Goal: Task Accomplishment & Management: Manage account settings

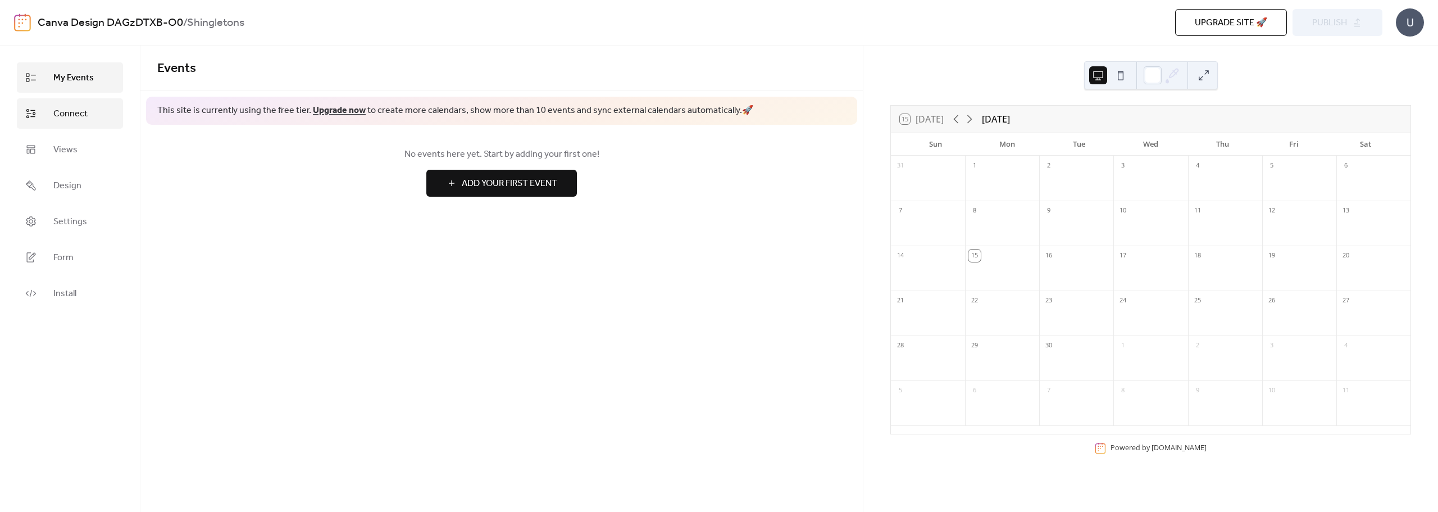
click at [84, 113] on span "Connect" at bounding box center [70, 113] width 34 height 13
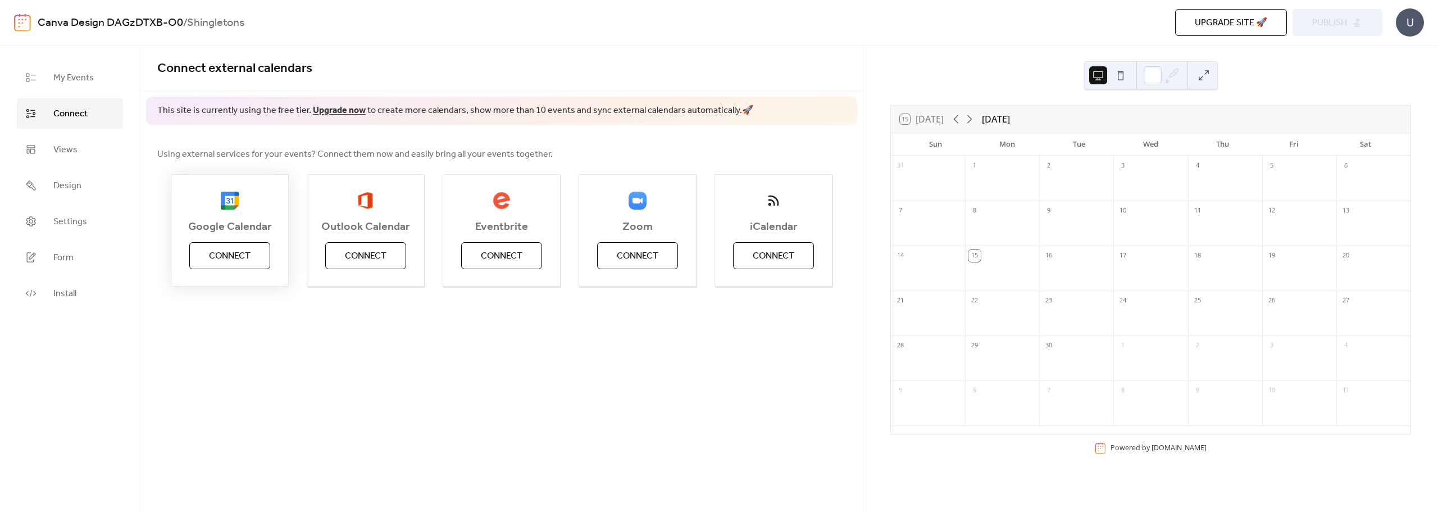
click at [242, 258] on span "Connect" at bounding box center [230, 255] width 42 height 13
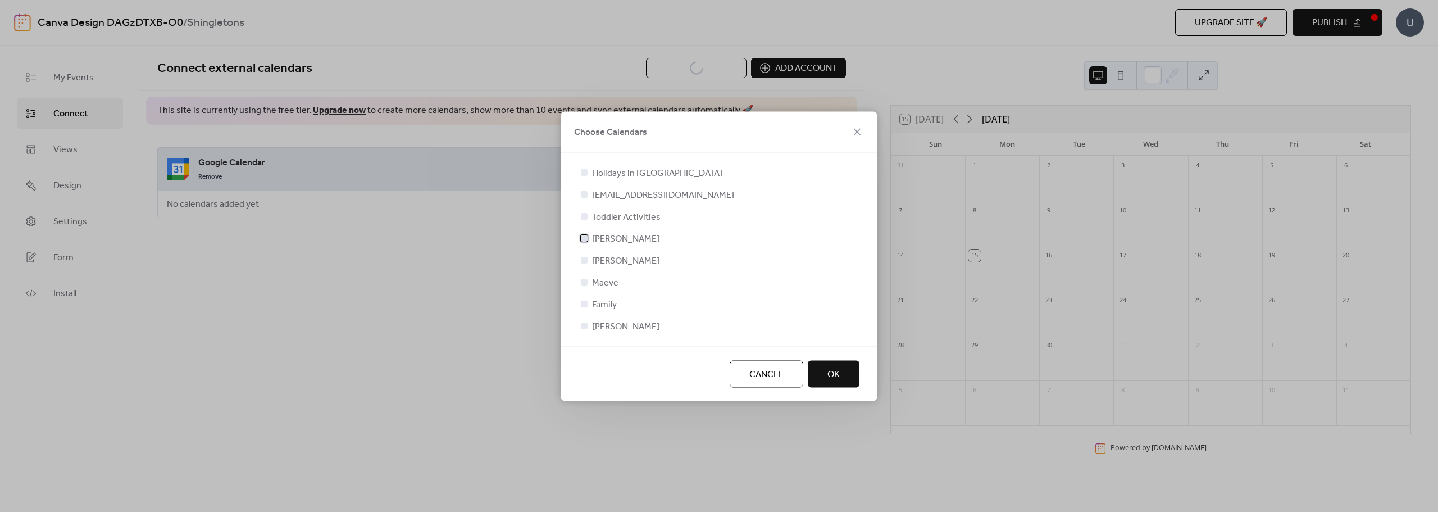
click at [584, 238] on div at bounding box center [584, 237] width 7 height 7
click at [584, 258] on div at bounding box center [584, 259] width 7 height 7
click at [582, 281] on div at bounding box center [584, 281] width 7 height 7
click at [585, 307] on div at bounding box center [583, 303] width 11 height 11
click at [585, 281] on div at bounding box center [584, 281] width 7 height 7
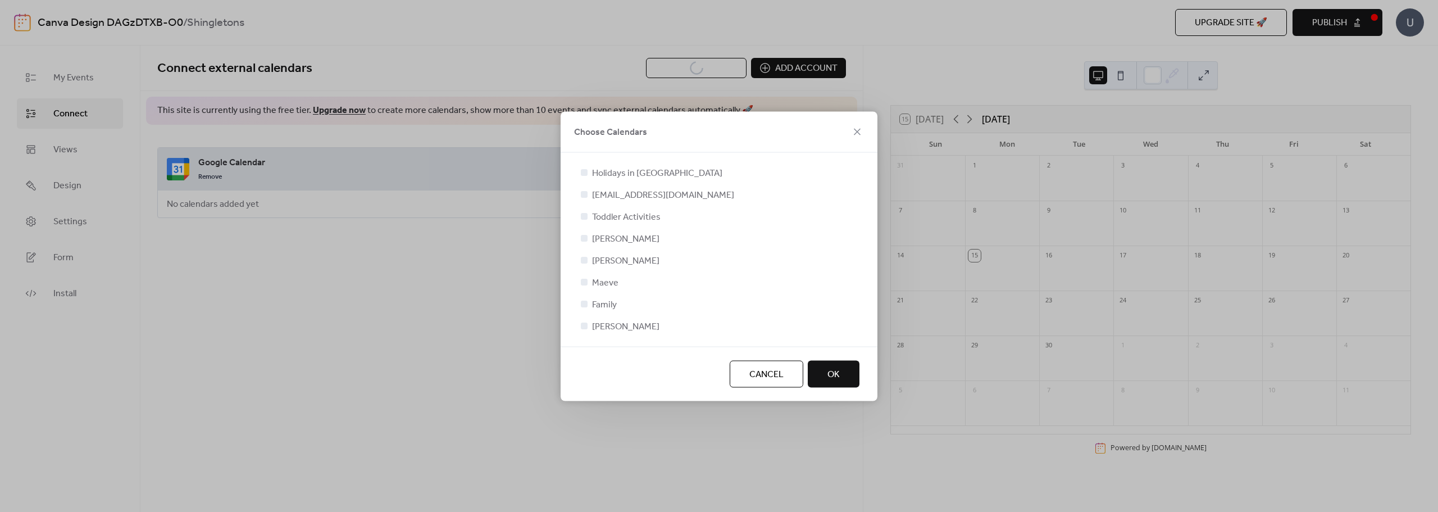
click at [586, 263] on div at bounding box center [583, 259] width 11 height 11
click at [584, 294] on div "Holidays in United States shanshing25@gmail.com Toddler Activities Shannon Myle…" at bounding box center [718, 249] width 281 height 167
click at [580, 298] on div "Holidays in United States shanshing25@gmail.com Toddler Activities Shannon Myle…" at bounding box center [718, 249] width 281 height 167
drag, startPoint x: 575, startPoint y: 315, endPoint x: 709, endPoint y: 354, distance: 139.3
click at [587, 318] on div "Holidays in United States shanshing25@gmail.com Toddler Activities Shannon Myle…" at bounding box center [719, 249] width 317 height 194
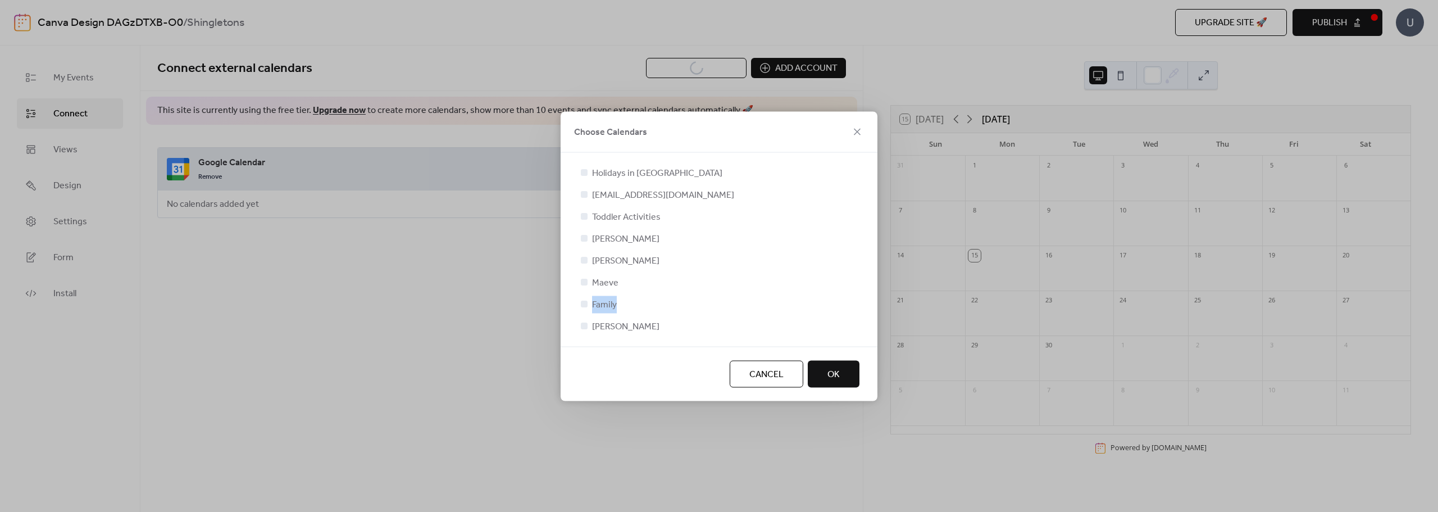
click at [602, 309] on span "Family" at bounding box center [604, 304] width 25 height 13
click at [835, 375] on span "OK" at bounding box center [833, 373] width 12 height 13
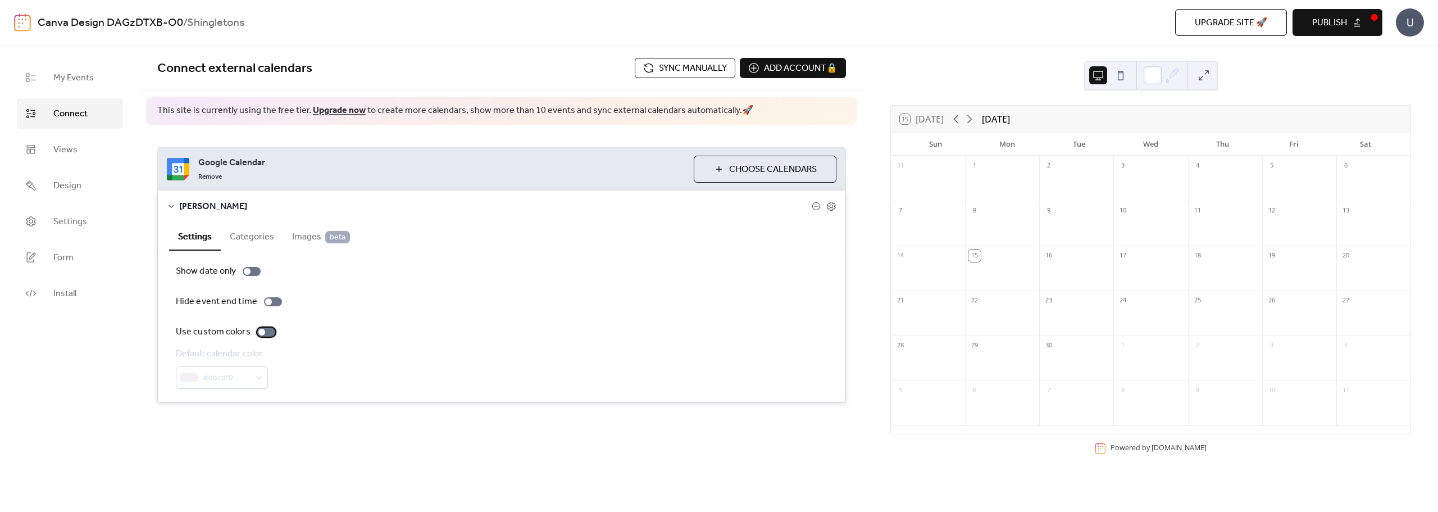
click at [262, 331] on div at bounding box center [261, 332] width 7 height 7
click at [265, 330] on div at bounding box center [266, 331] width 18 height 9
click at [256, 239] on button "Categories" at bounding box center [252, 236] width 62 height 28
click at [310, 239] on span "Images beta" at bounding box center [321, 236] width 58 height 13
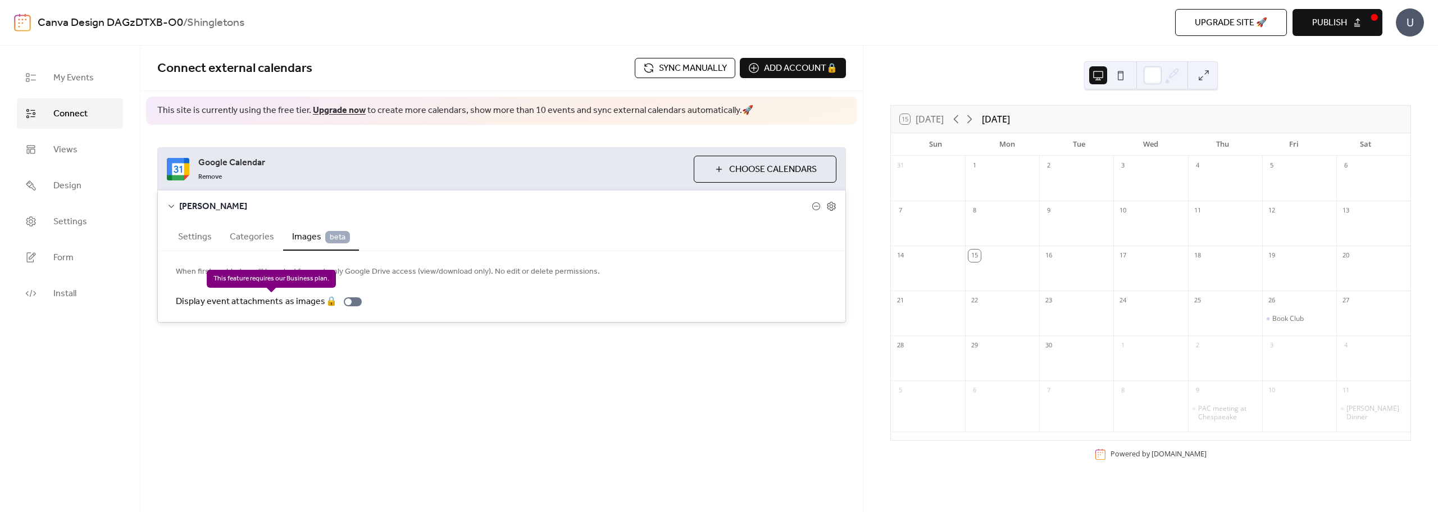
click at [345, 304] on div "Display event attachments as images 🔒" at bounding box center [271, 301] width 190 height 13
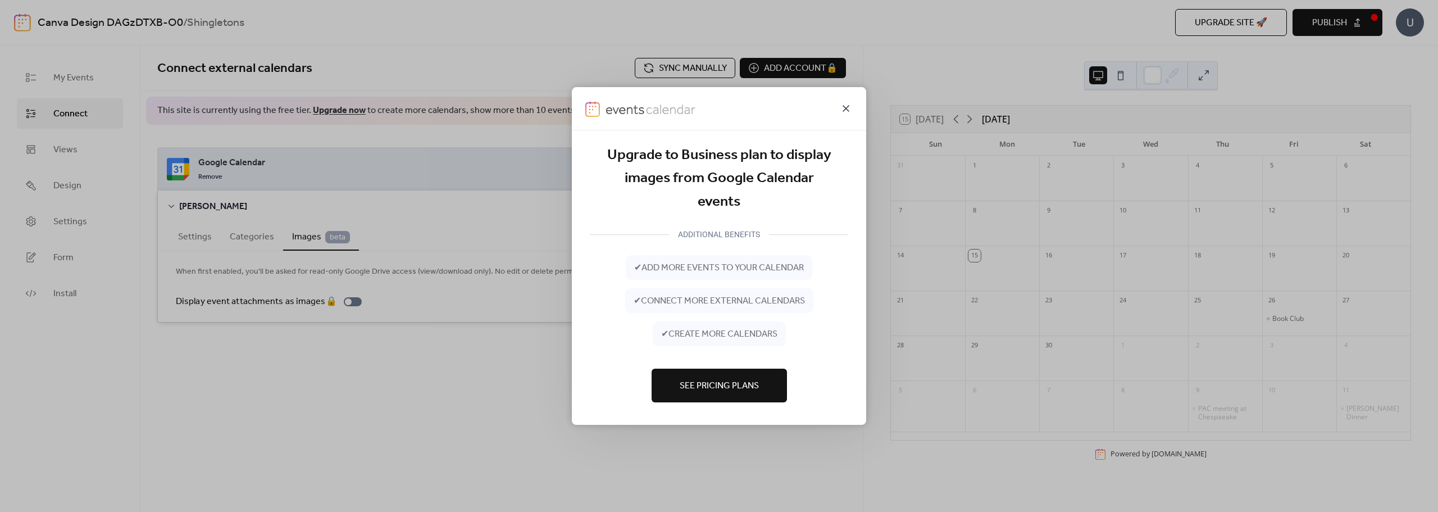
click at [847, 110] on icon at bounding box center [845, 108] width 7 height 7
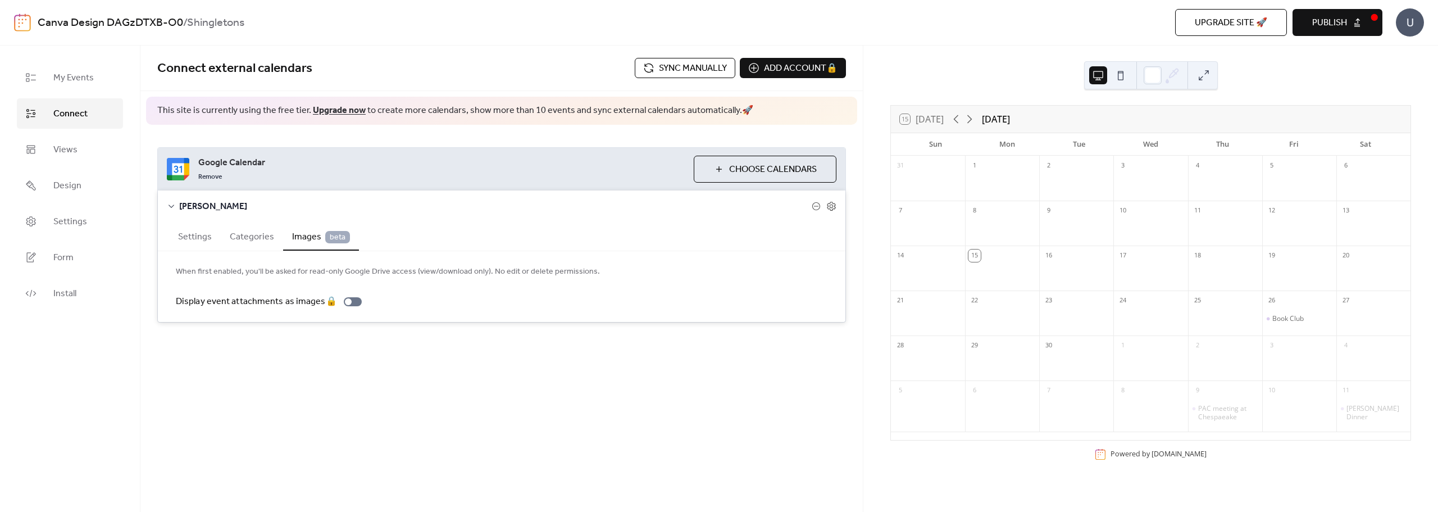
click at [544, 387] on div "Connect external calendars Sync manually Add account 🔒 🔒 This site is currently…" at bounding box center [501, 278] width 722 height 466
click at [672, 66] on span "Sync manually" at bounding box center [693, 68] width 68 height 13
click at [1328, 25] on span "Publish" at bounding box center [1329, 22] width 35 height 13
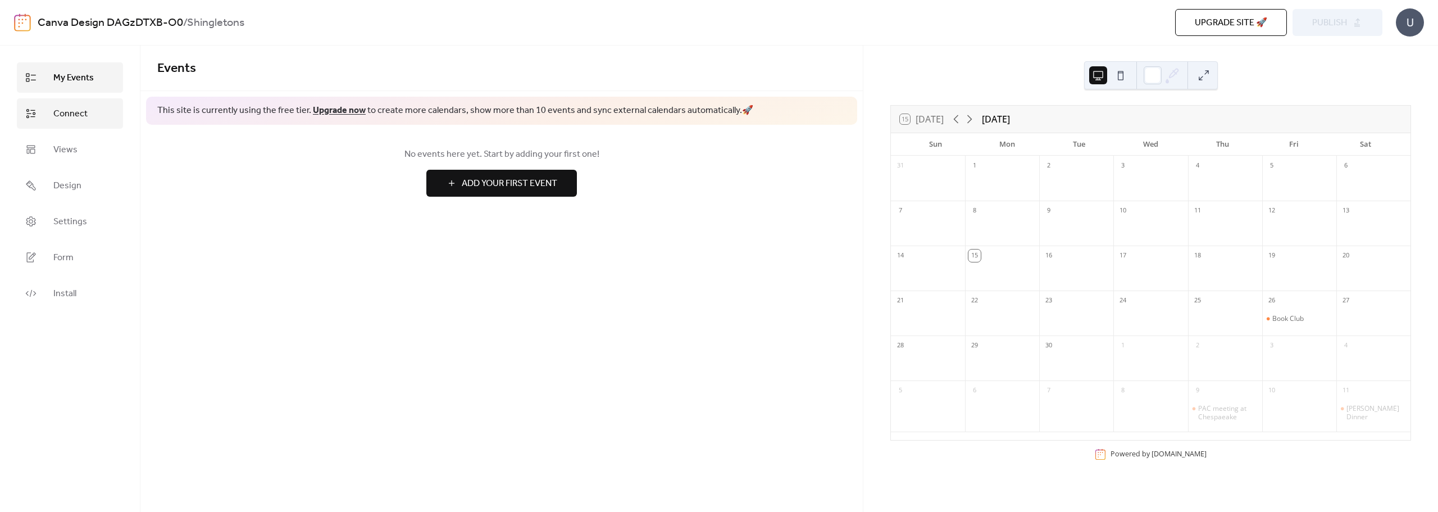
click at [65, 112] on span "Connect" at bounding box center [70, 113] width 34 height 13
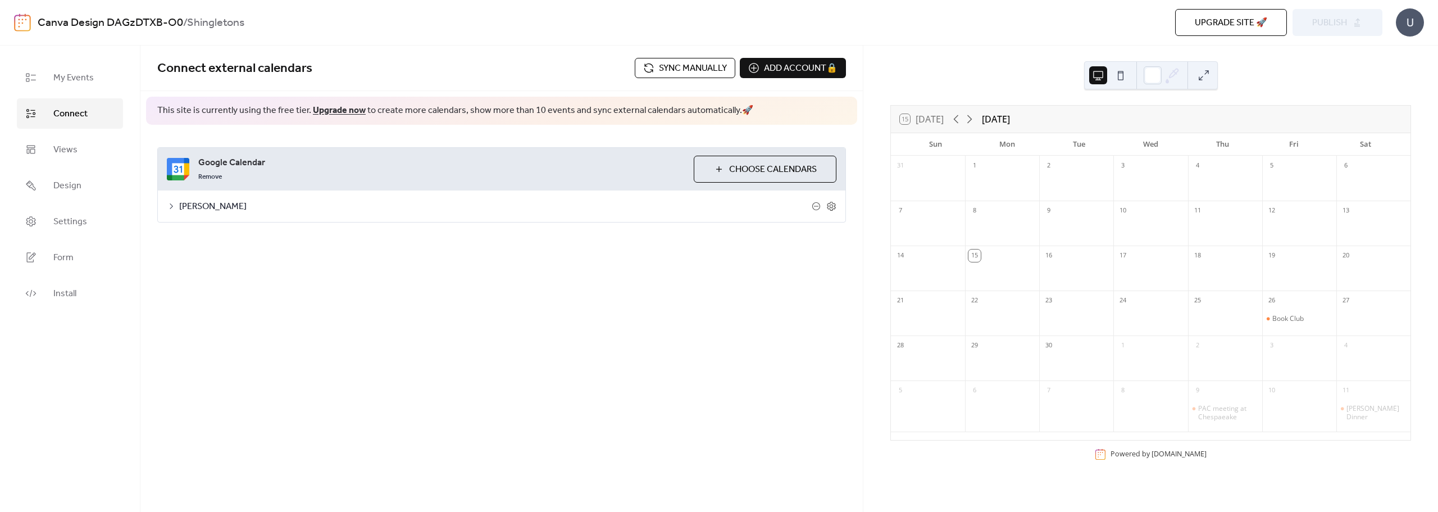
click at [1123, 78] on button at bounding box center [1120, 75] width 18 height 18
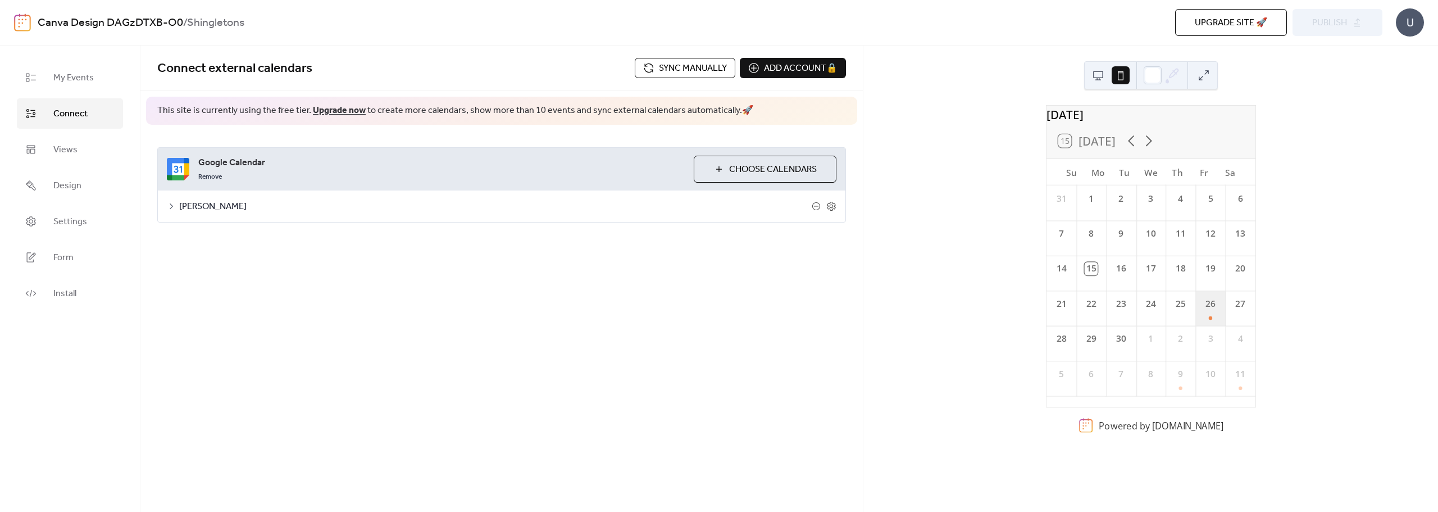
click at [1204, 321] on div "26" at bounding box center [1210, 307] width 30 height 35
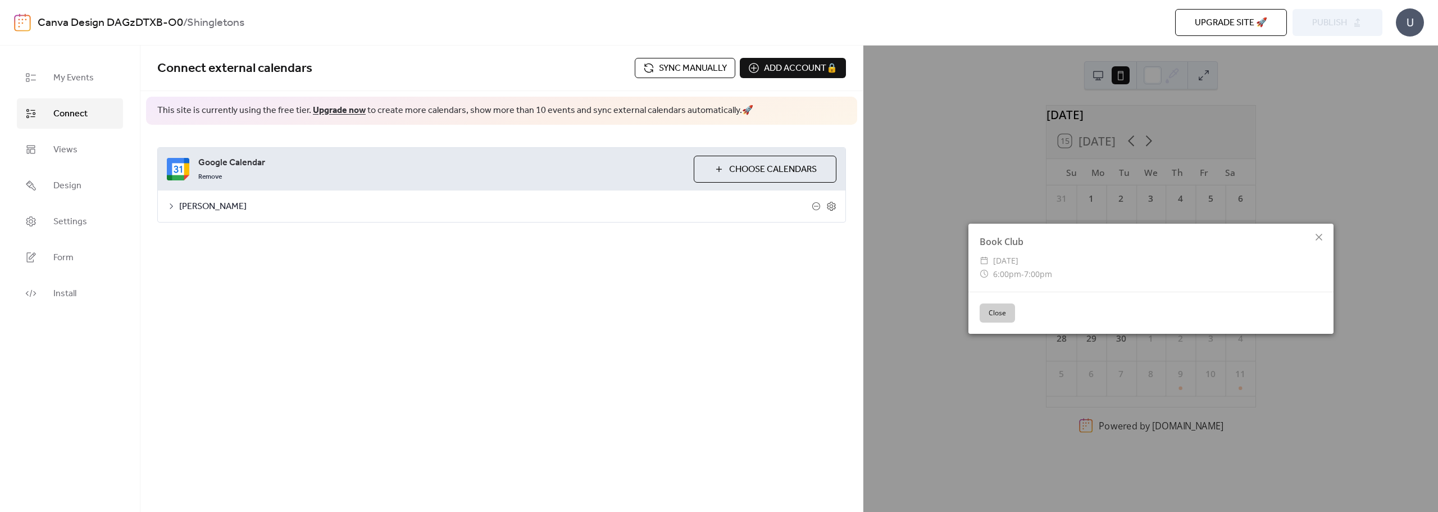
click at [999, 313] on button "Close" at bounding box center [997, 312] width 35 height 19
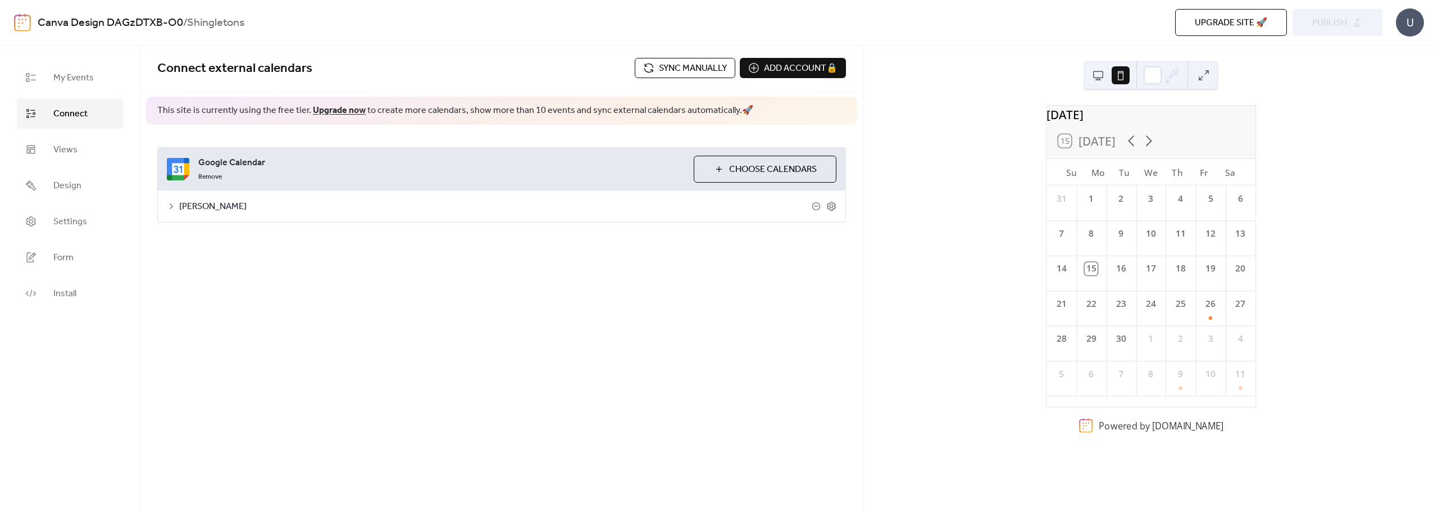
click at [1131, 348] on div "30" at bounding box center [1121, 337] width 30 height 22
click at [1225, 323] on div "27" at bounding box center [1240, 307] width 30 height 35
click at [1210, 325] on div "26" at bounding box center [1210, 307] width 30 height 35
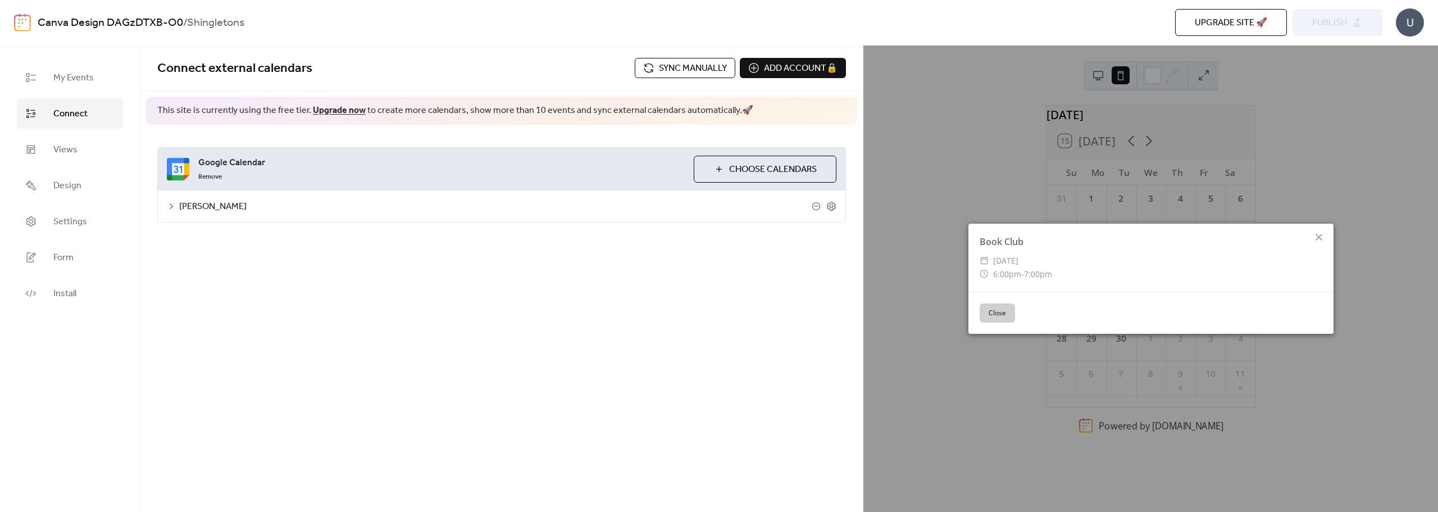
click at [987, 317] on button "Close" at bounding box center [997, 312] width 35 height 19
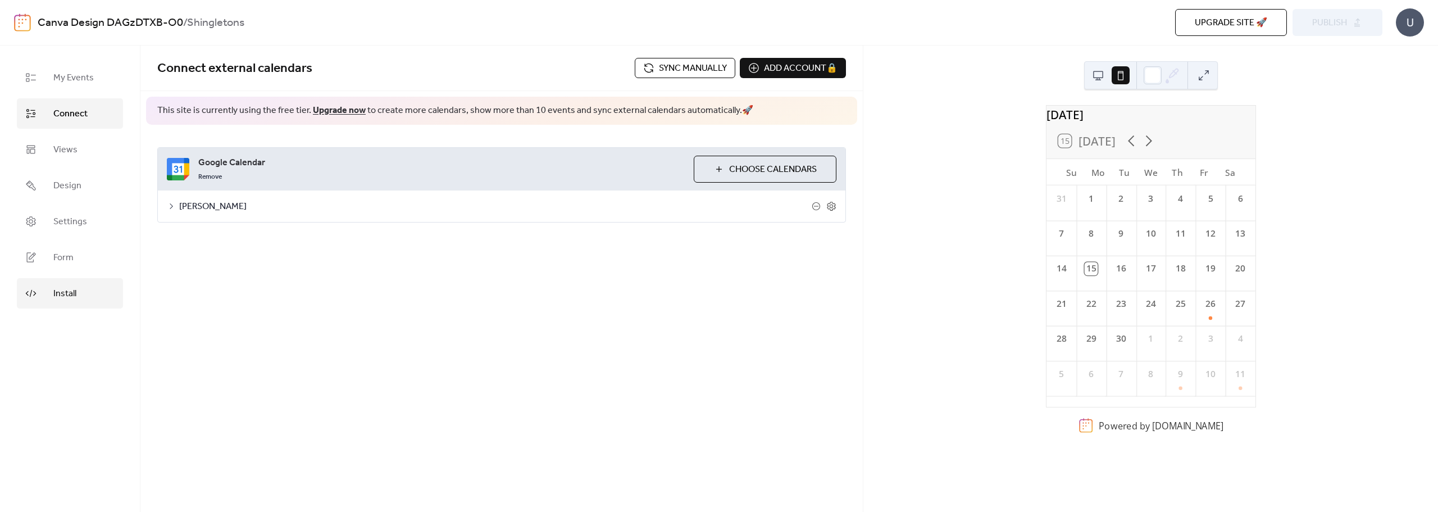
click at [65, 298] on span "Install" at bounding box center [64, 293] width 23 height 13
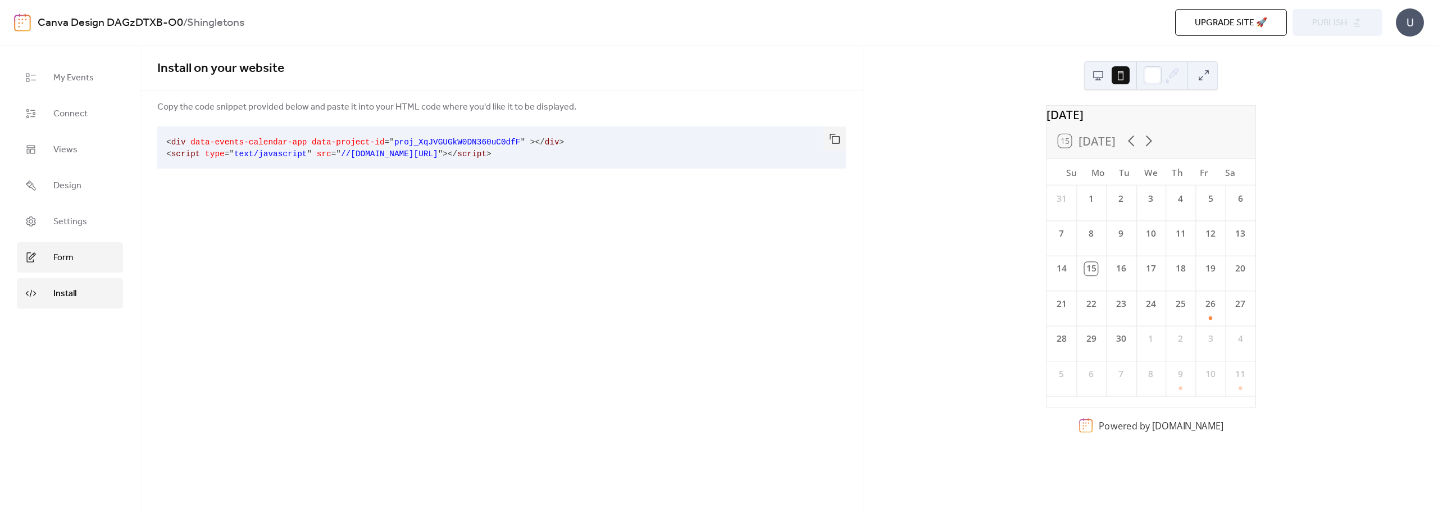
click at [71, 262] on span "Form" at bounding box center [63, 257] width 20 height 13
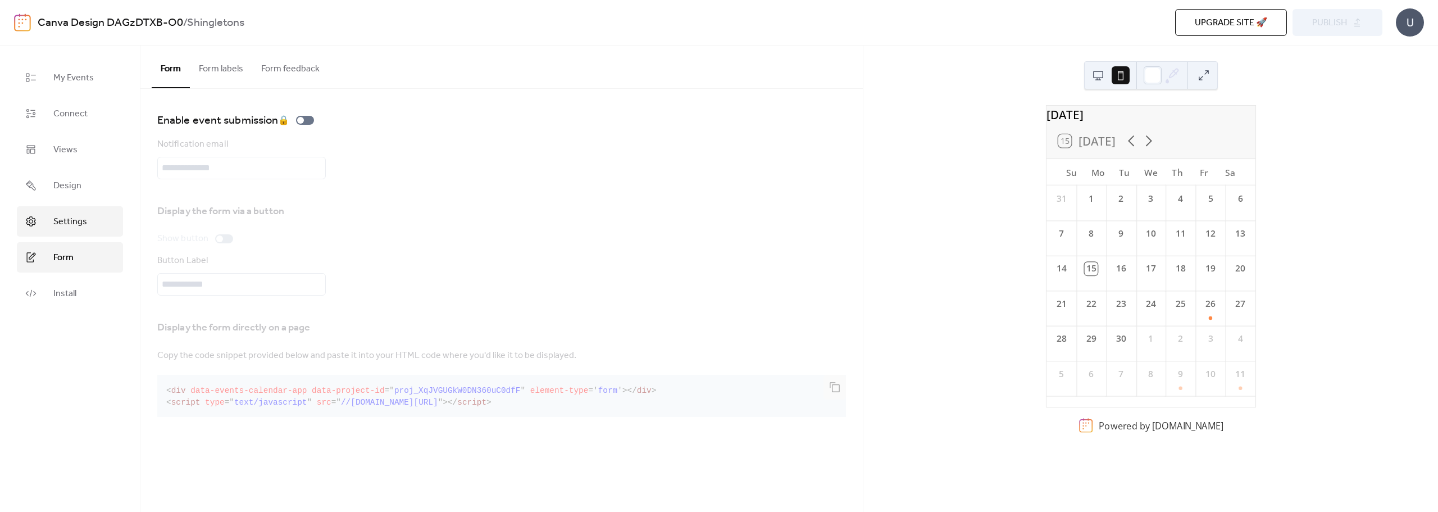
click at [75, 222] on span "Settings" at bounding box center [70, 221] width 34 height 13
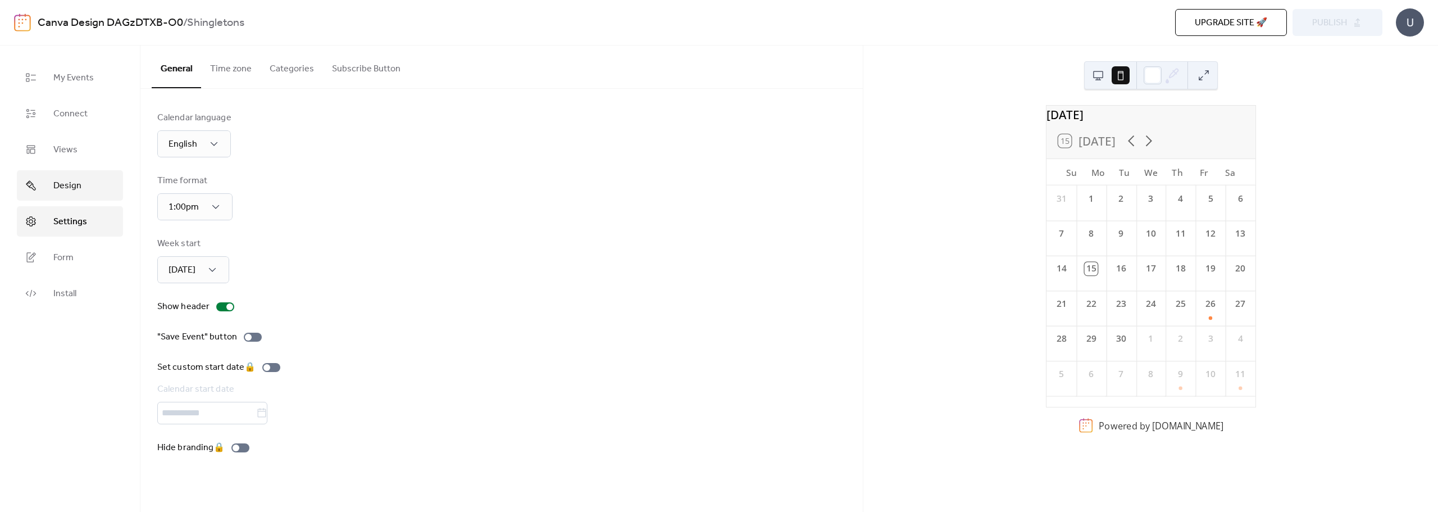
click at [79, 184] on span "Design" at bounding box center [67, 185] width 28 height 13
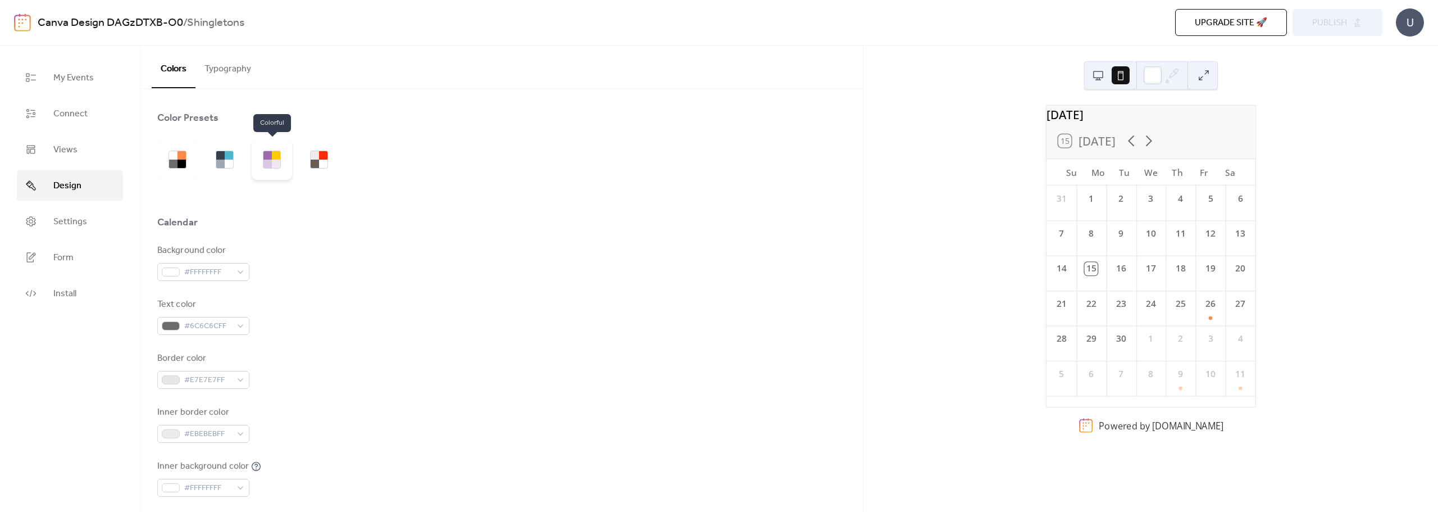
click at [264, 167] on div at bounding box center [267, 164] width 8 height 8
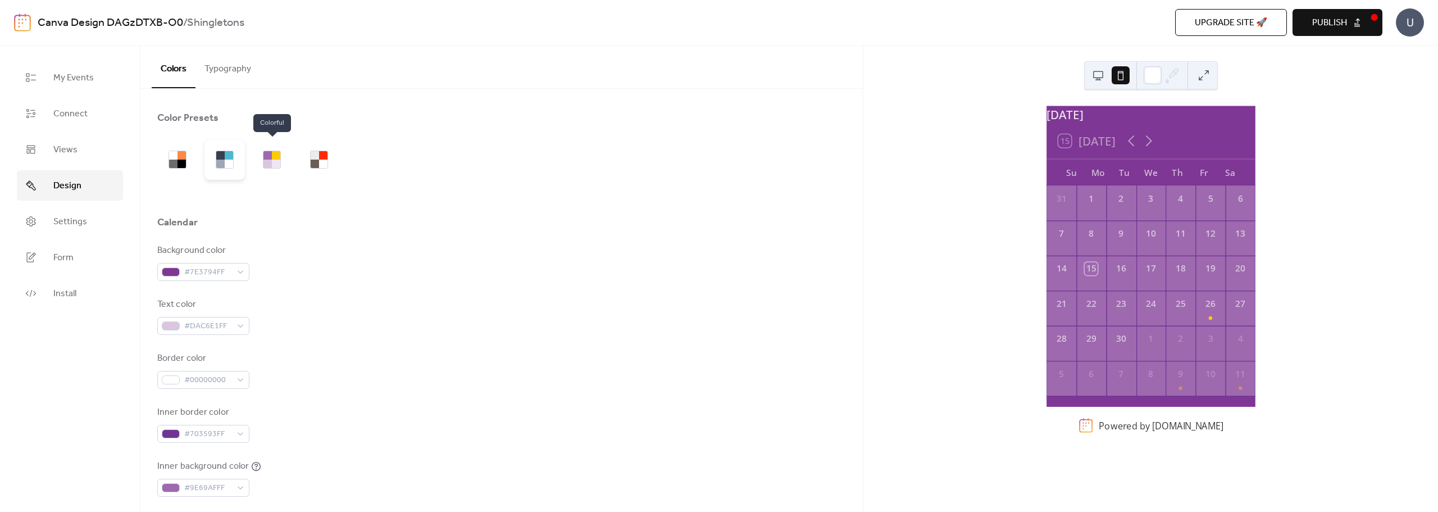
click at [224, 160] on div at bounding box center [220, 164] width 8 height 8
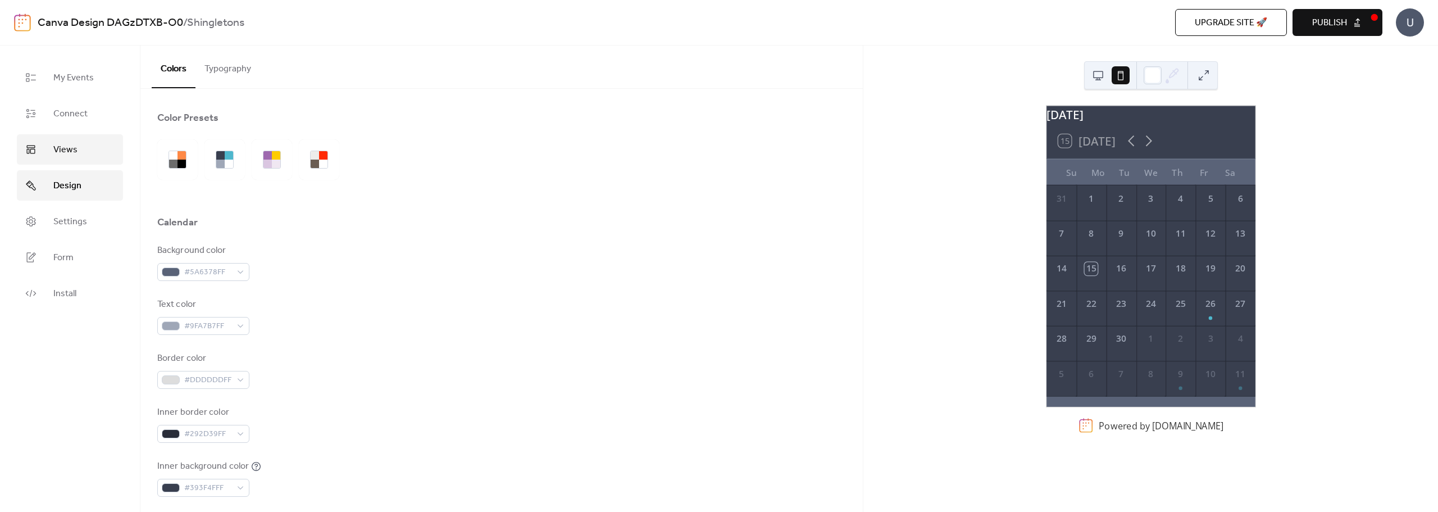
click at [74, 149] on span "Views" at bounding box center [65, 149] width 24 height 13
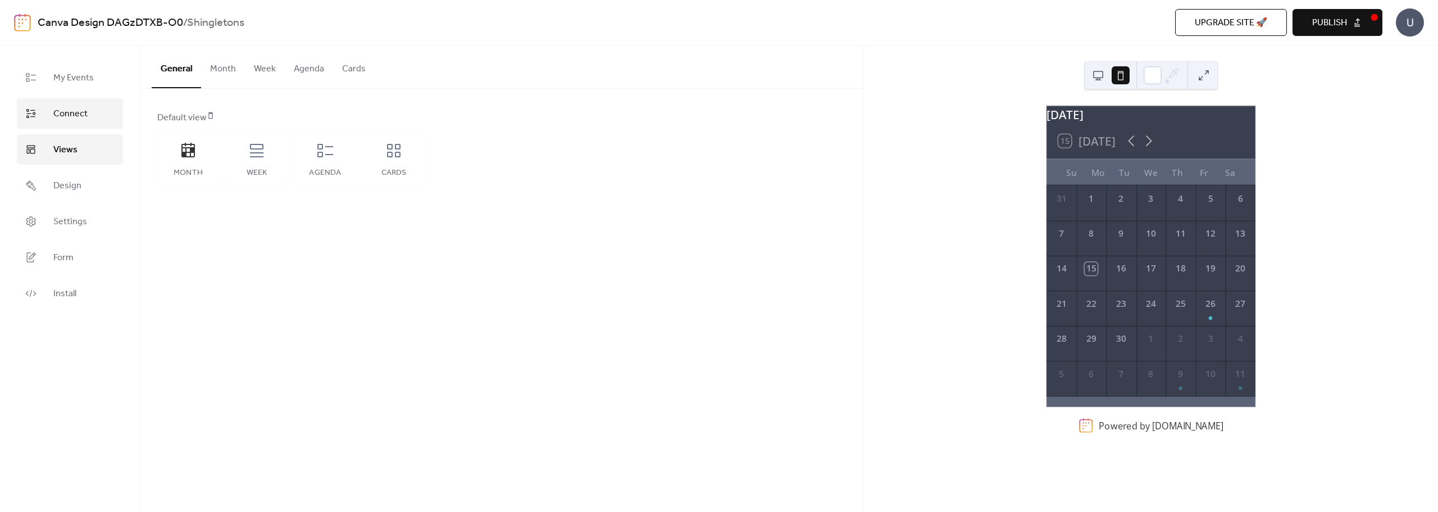
click at [71, 110] on span "Connect" at bounding box center [70, 113] width 34 height 13
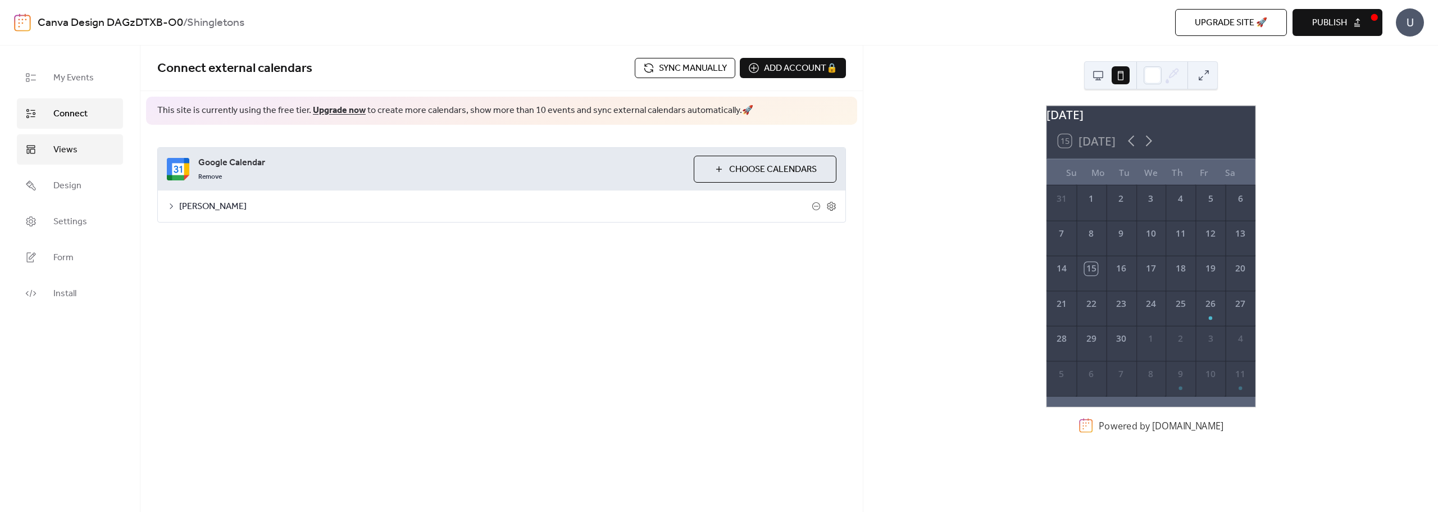
click at [90, 150] on link "Views" at bounding box center [70, 149] width 106 height 30
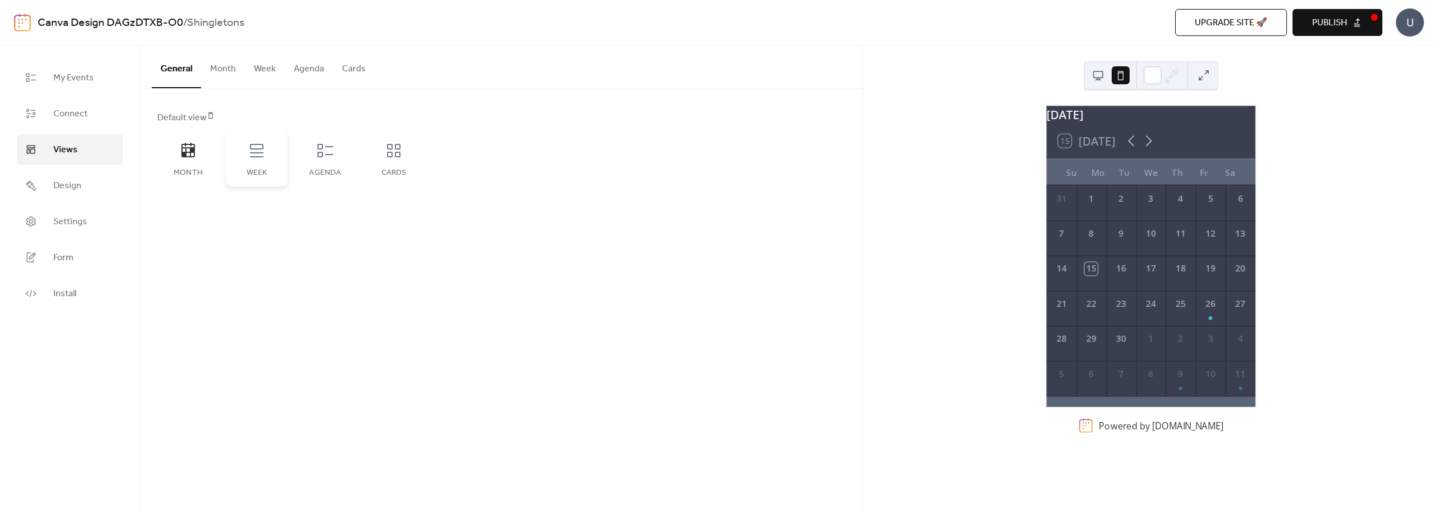
click at [266, 170] on div "Week" at bounding box center [256, 172] width 39 height 9
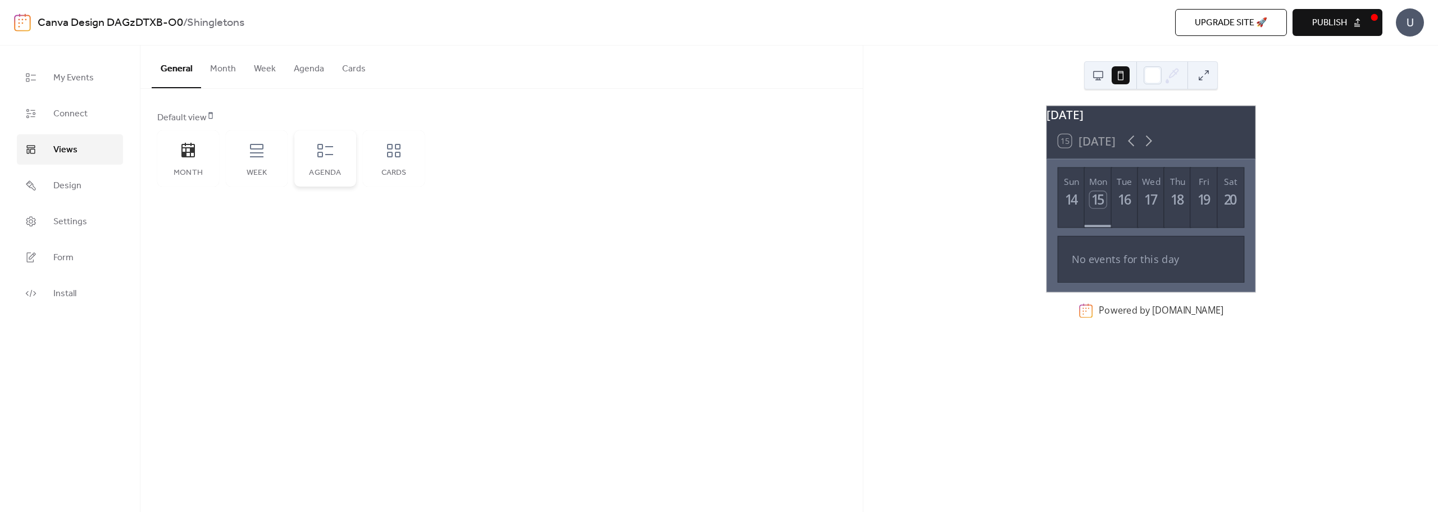
click at [322, 162] on div "Agenda" at bounding box center [325, 158] width 62 height 56
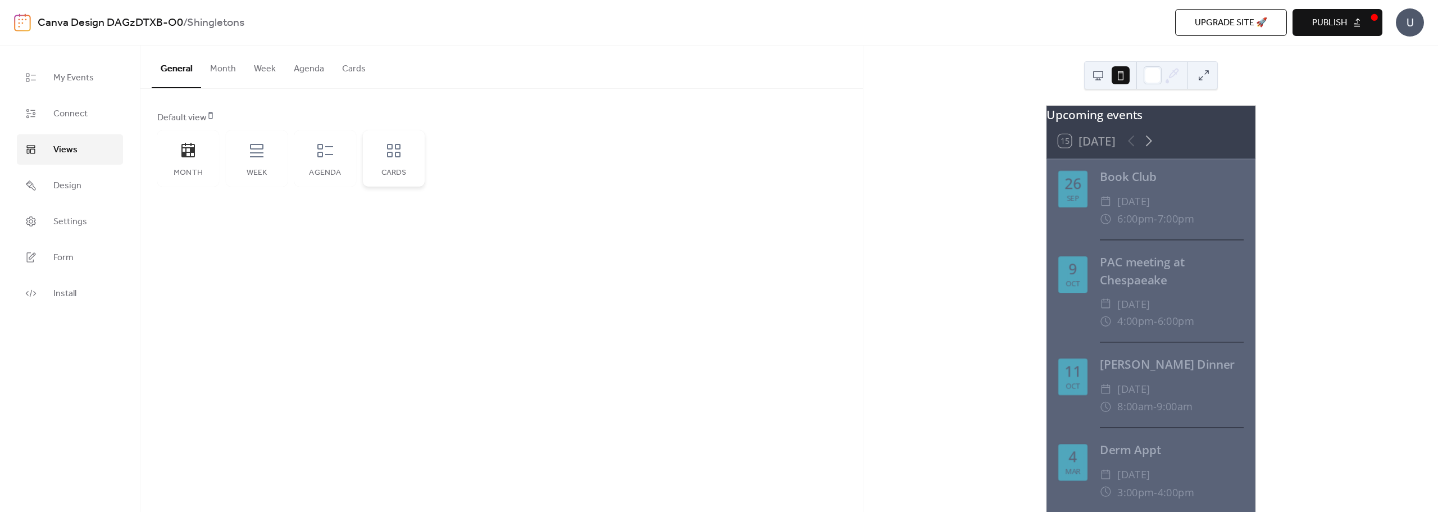
click at [408, 152] on div "Cards" at bounding box center [394, 158] width 62 height 56
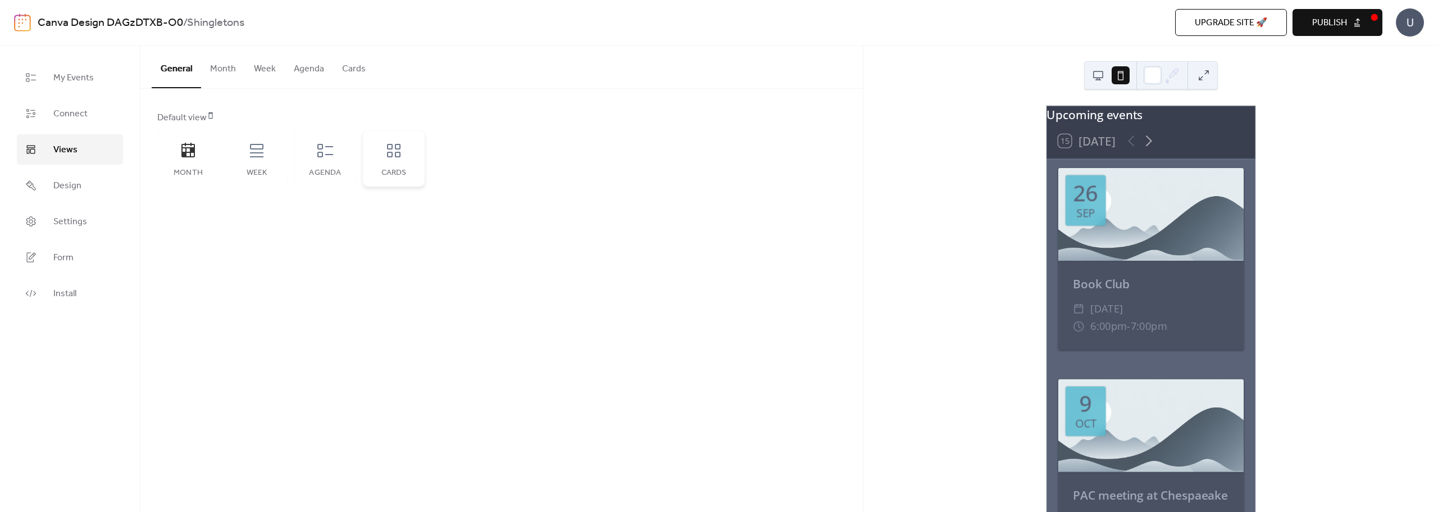
click at [366, 157] on div "Cards" at bounding box center [394, 158] width 62 height 56
click at [349, 154] on div "Agenda" at bounding box center [325, 158] width 62 height 56
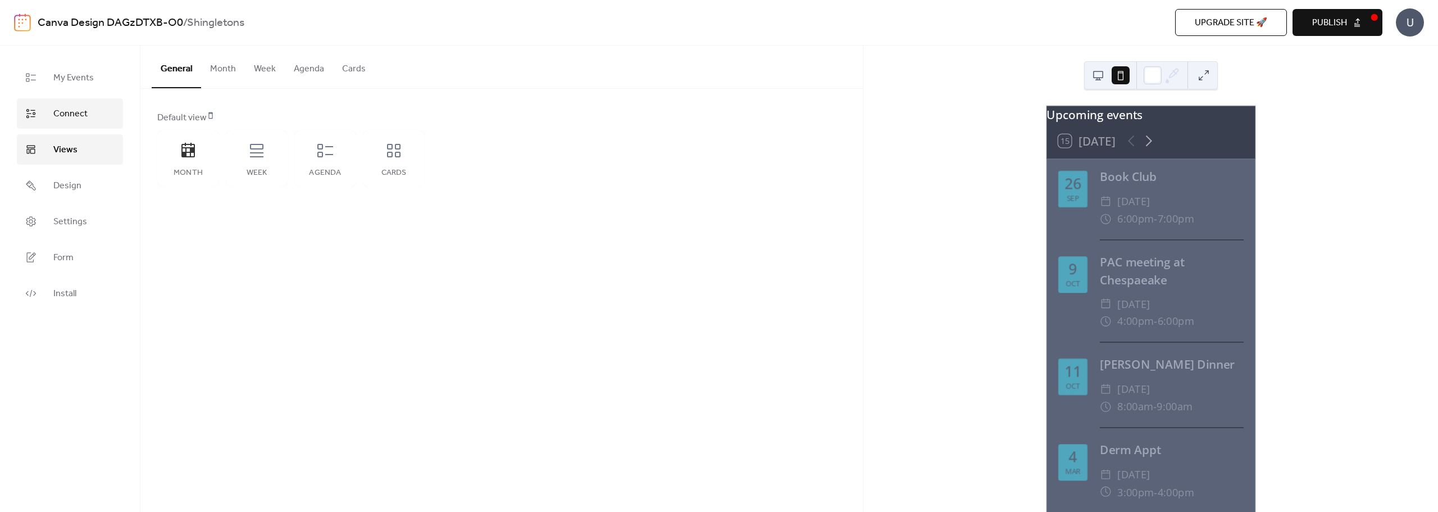
click at [57, 109] on span "Connect" at bounding box center [70, 113] width 34 height 13
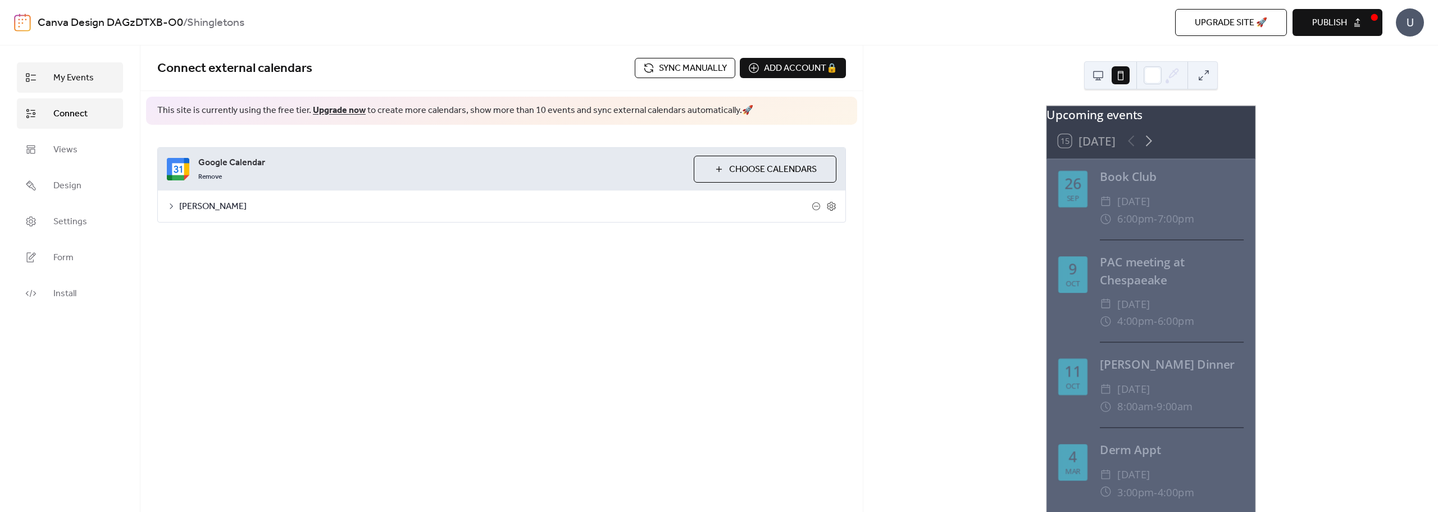
click at [83, 78] on span "My Events" at bounding box center [73, 77] width 40 height 13
